Goal: Information Seeking & Learning: Learn about a topic

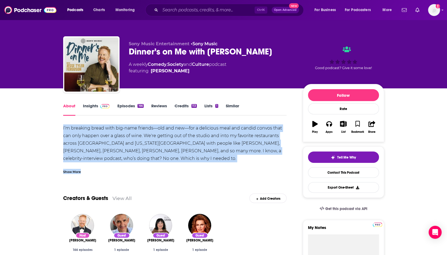
click at [98, 108] on span at bounding box center [104, 105] width 12 height 5
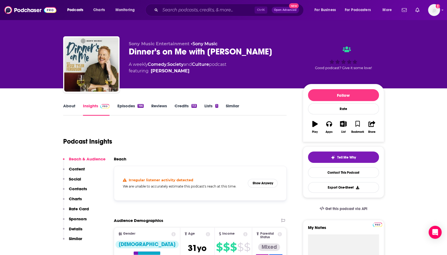
click at [206, 104] on link "Lists 1" at bounding box center [212, 109] width 14 height 12
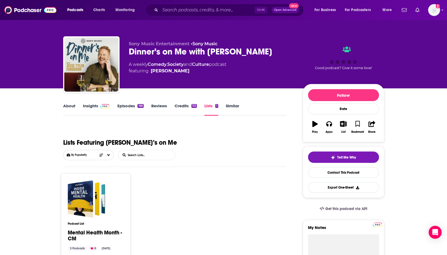
click at [232, 107] on link "Similar" at bounding box center [232, 109] width 13 height 12
